Goal: Find specific page/section: Find specific page/section

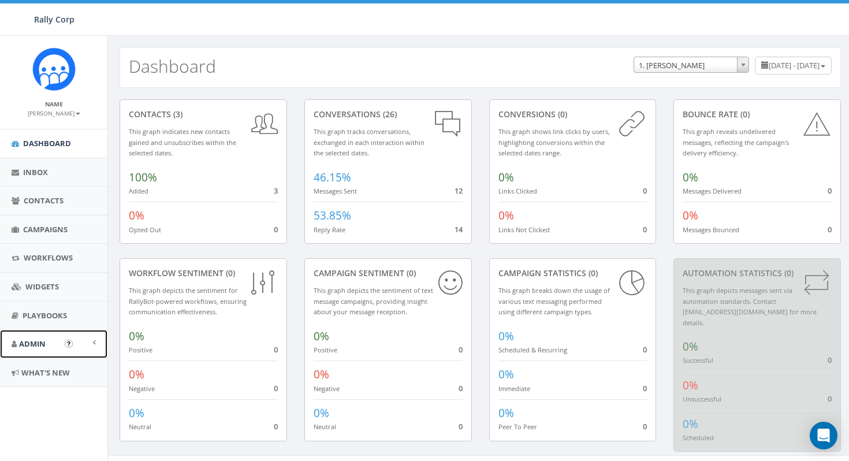
click at [37, 344] on span "Admin" at bounding box center [32, 343] width 27 height 10
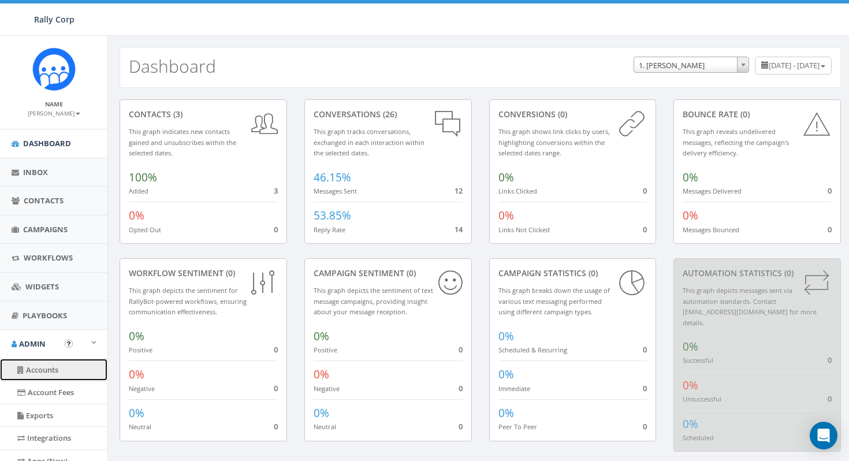
click at [43, 370] on link "Accounts" at bounding box center [53, 370] width 107 height 23
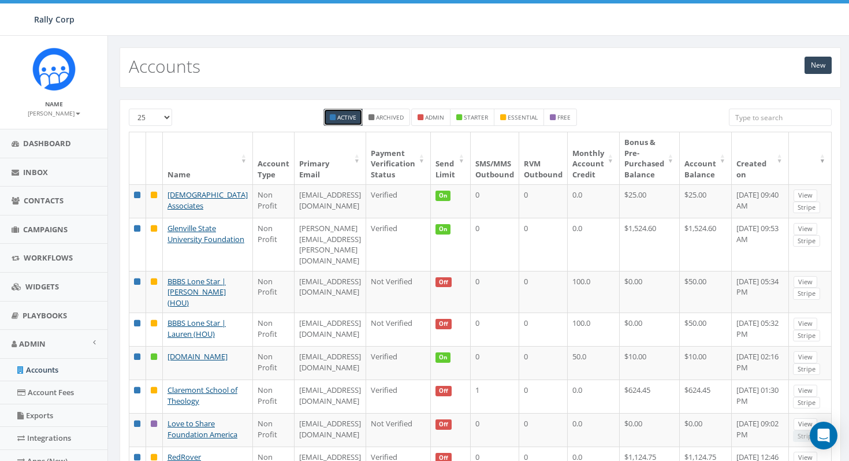
click at [747, 120] on input "search" at bounding box center [780, 117] width 103 height 17
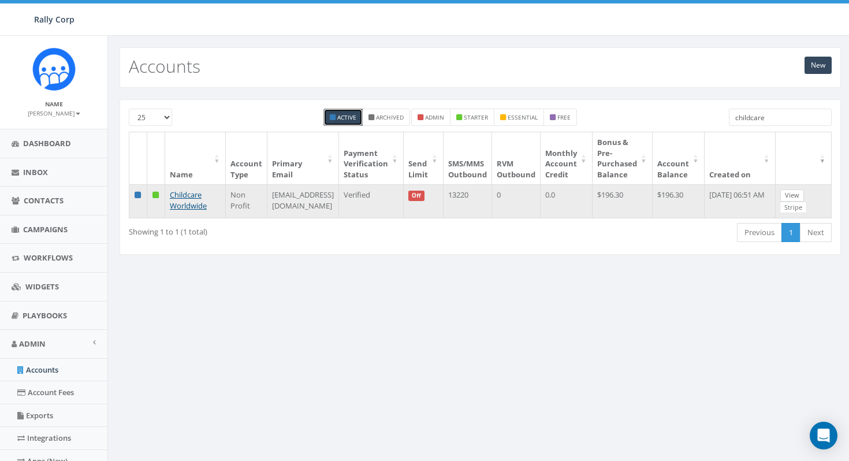
type input "childcare"
click at [804, 190] on link "View" at bounding box center [792, 195] width 24 height 12
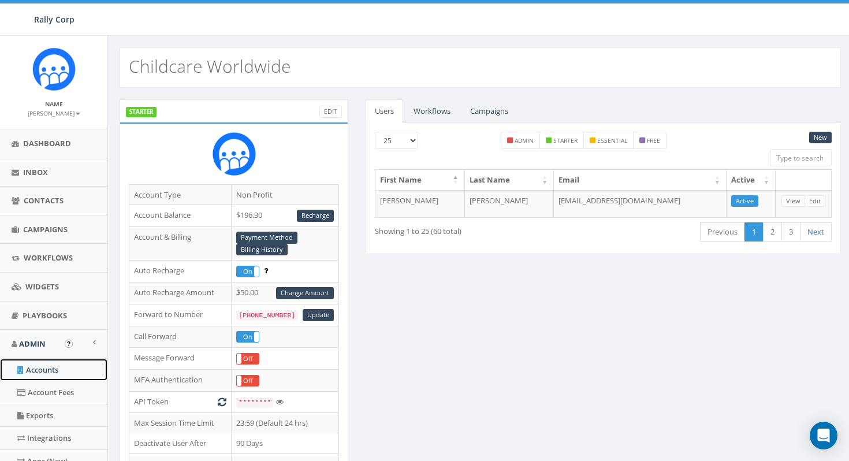
click at [43, 374] on link "Accounts" at bounding box center [53, 370] width 107 height 23
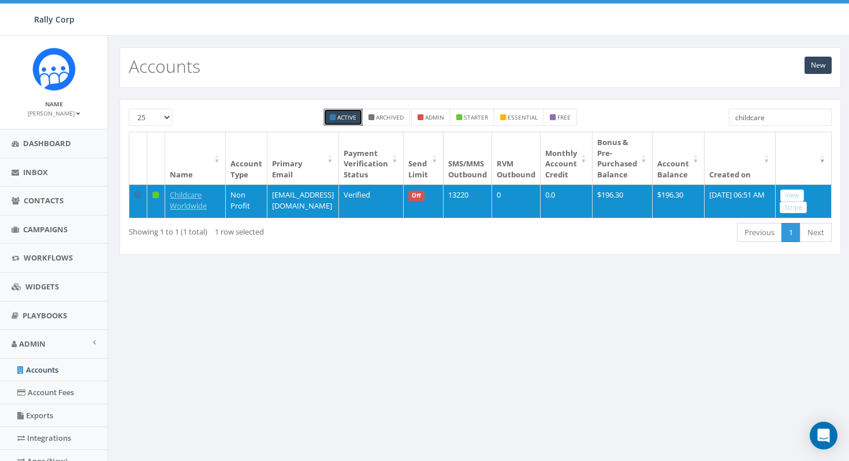
click at [776, 119] on input "childcare" at bounding box center [780, 117] width 103 height 17
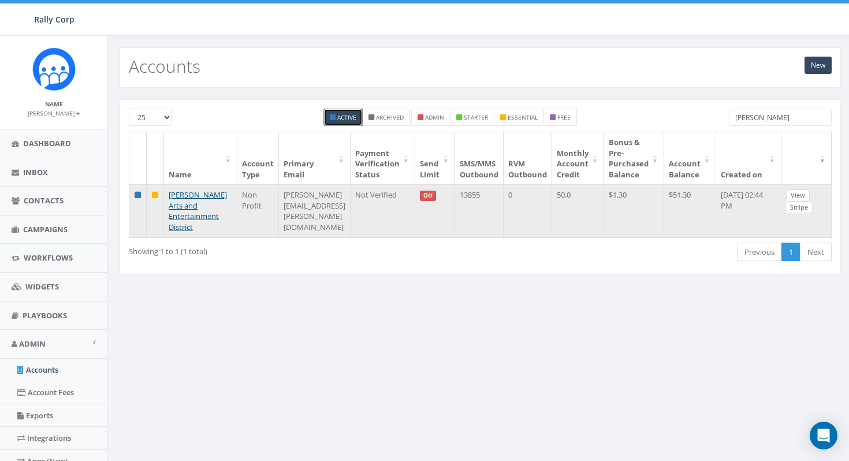
type input "noto"
click at [810, 199] on link "View" at bounding box center [798, 195] width 24 height 12
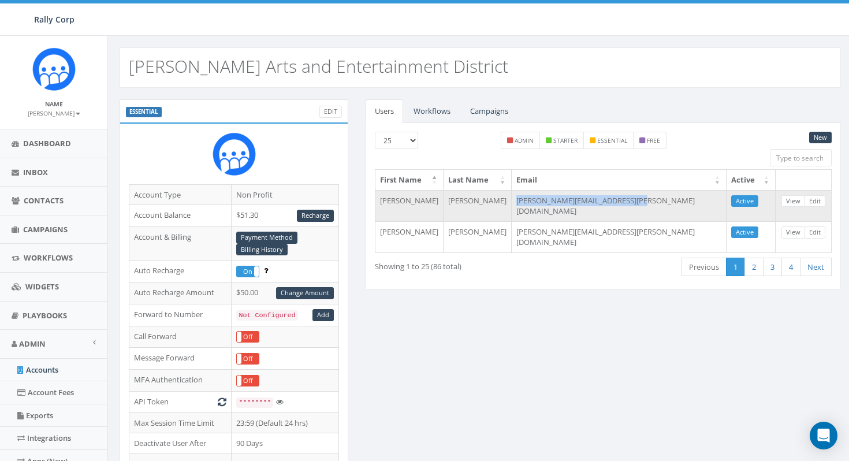
drag, startPoint x: 539, startPoint y: 201, endPoint x: 653, endPoint y: 201, distance: 114.4
click at [653, 201] on td "lori.blake@notoartsdistrict.org" at bounding box center [619, 205] width 215 height 31
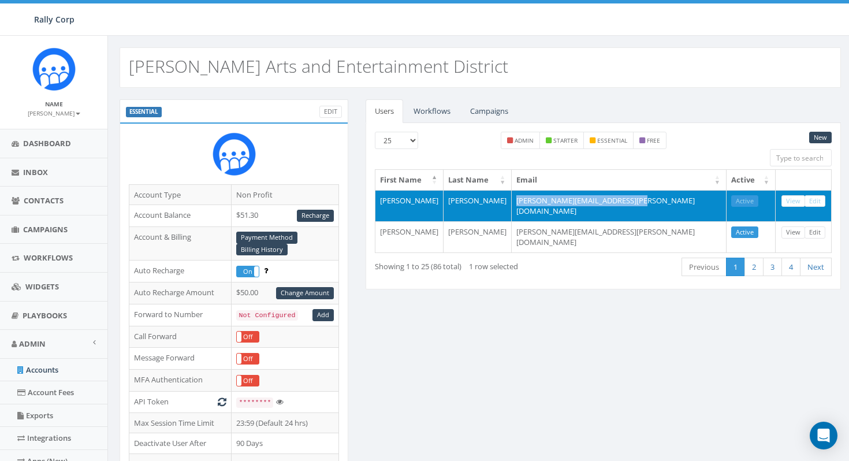
copy td "[PERSON_NAME][EMAIL_ADDRESS][PERSON_NAME][DOMAIN_NAME]"
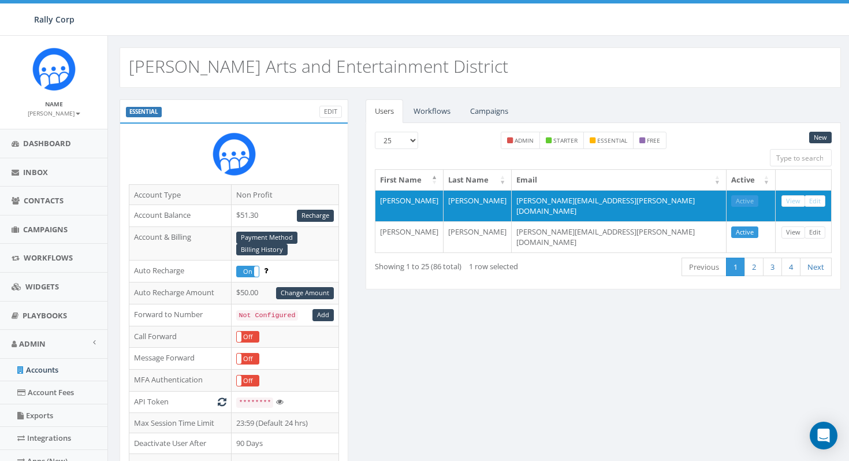
click at [690, 162] on div "25 50 100 admin starter essential free" at bounding box center [603, 151] width 474 height 38
click at [59, 370] on link "Accounts" at bounding box center [53, 370] width 107 height 23
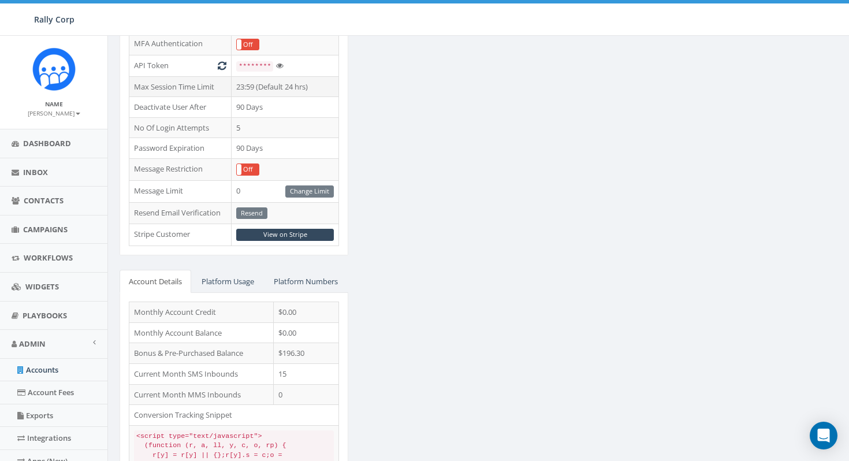
scroll to position [337, 0]
click at [309, 233] on link "View on Stripe" at bounding box center [285, 234] width 98 height 12
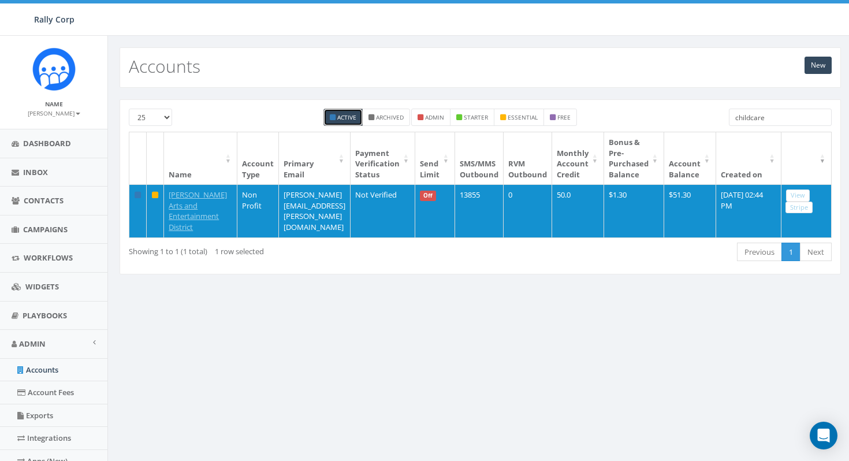
click at [771, 120] on input "childcare" at bounding box center [780, 117] width 103 height 17
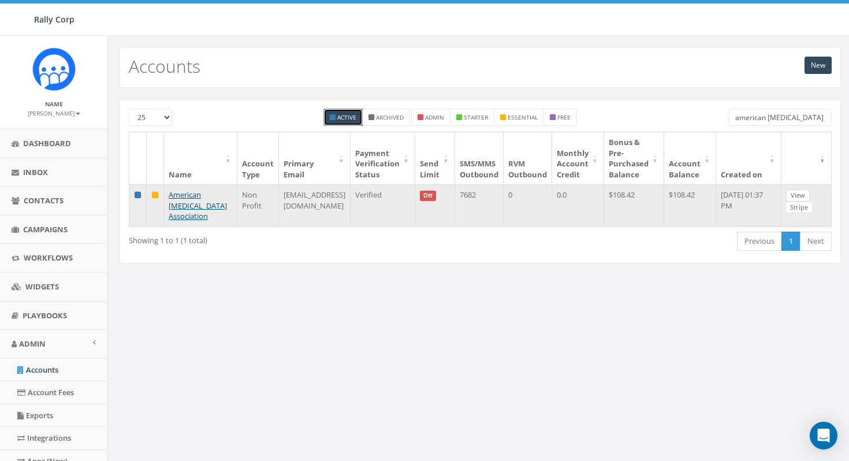
type input "american [MEDICAL_DATA]"
click at [795, 194] on link "View" at bounding box center [798, 195] width 24 height 12
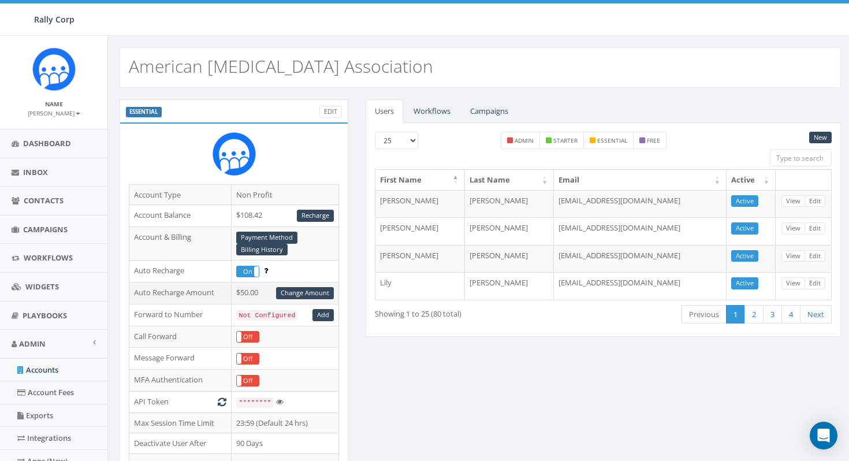
scroll to position [206, 0]
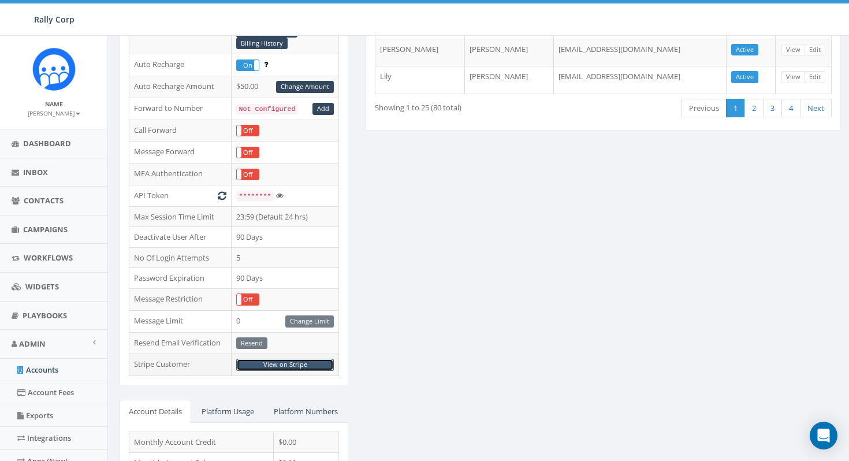
click at [303, 365] on link "View on Stripe" at bounding box center [285, 365] width 98 height 12
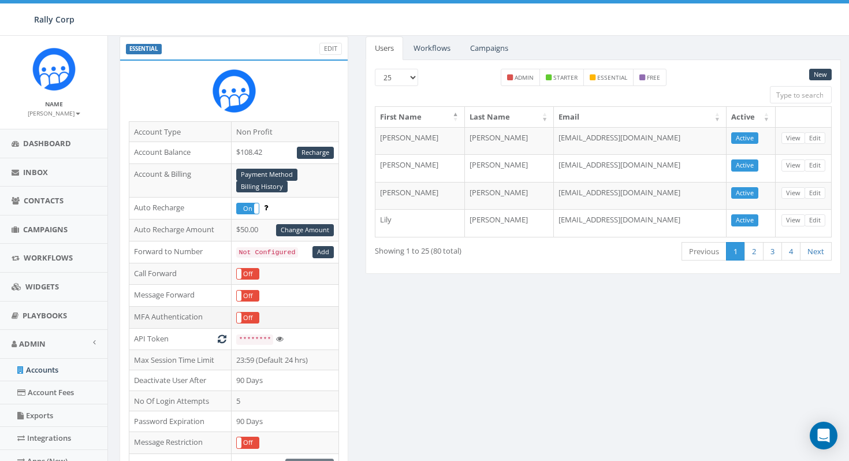
scroll to position [0, 0]
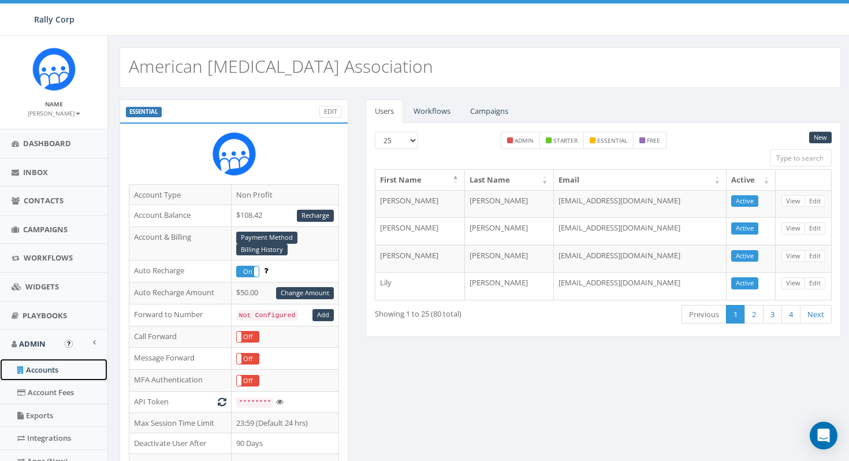
click at [39, 363] on link "Accounts" at bounding box center [53, 370] width 107 height 23
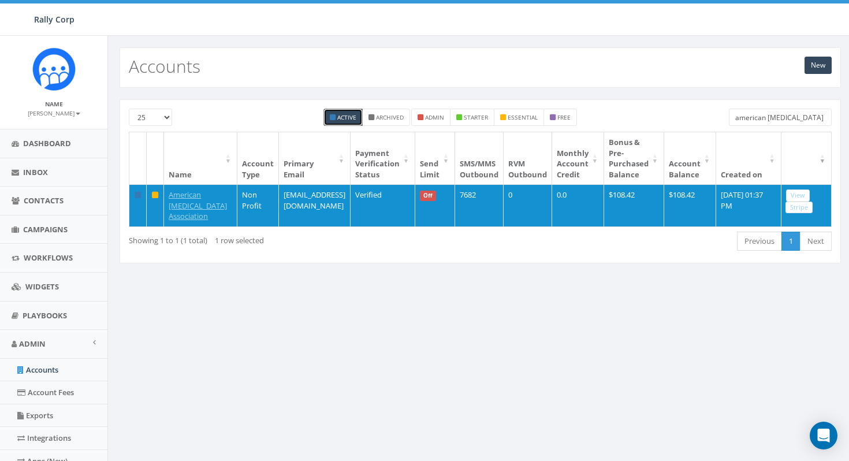
click at [765, 116] on input "american [MEDICAL_DATA]" at bounding box center [780, 117] width 103 height 17
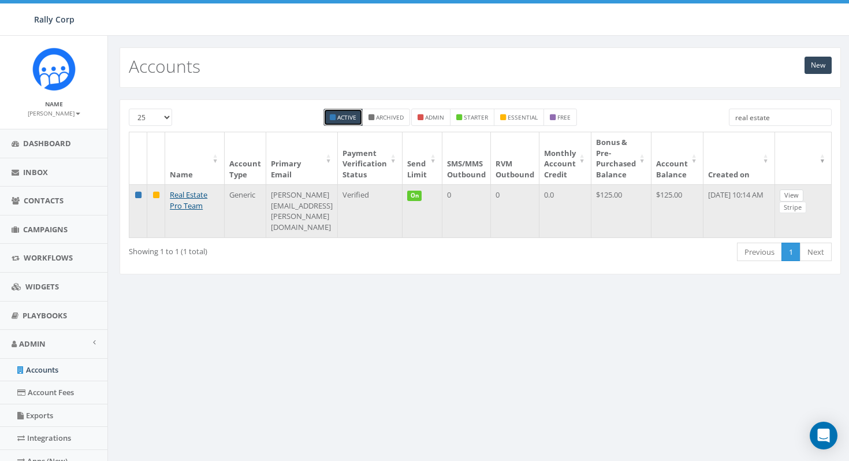
type input "real estate"
click at [796, 196] on link "View" at bounding box center [792, 195] width 24 height 12
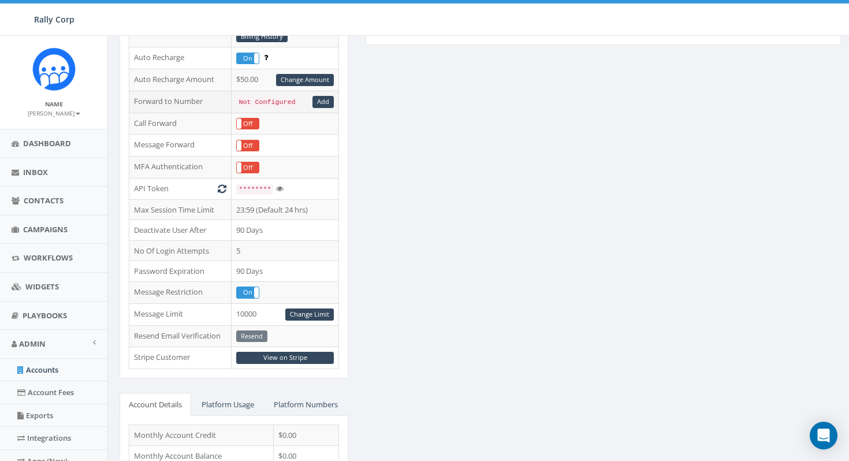
scroll to position [229, 0]
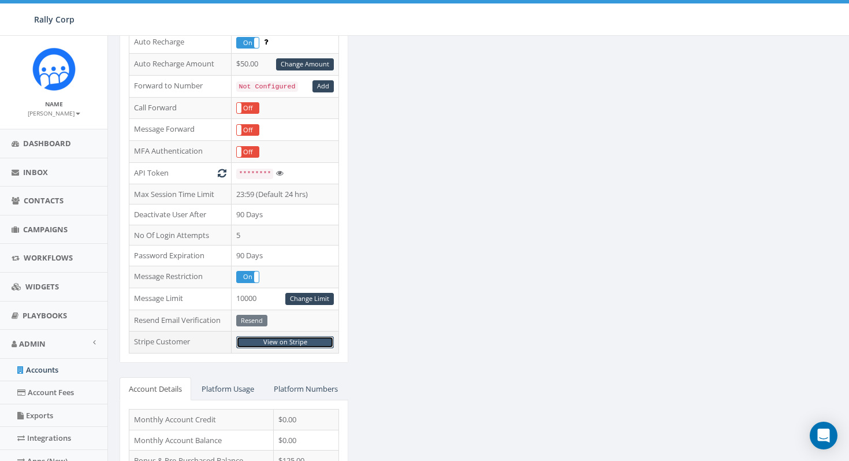
click at [290, 341] on link "View on Stripe" at bounding box center [285, 342] width 98 height 12
